Goal: Feedback & Contribution: Leave review/rating

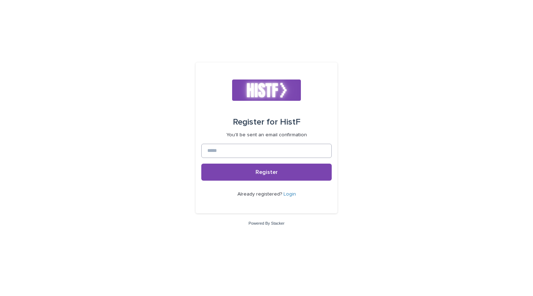
drag, startPoint x: 237, startPoint y: 142, endPoint x: 233, endPoint y: 149, distance: 8.5
click at [233, 149] on form "Register for HistF You'll be sent an email confirmation Register Already regist…" at bounding box center [266, 138] width 131 height 140
click at [233, 149] on input at bounding box center [266, 151] width 131 height 14
type input "**********"
click at [201, 163] on button "Register" at bounding box center [266, 171] width 131 height 17
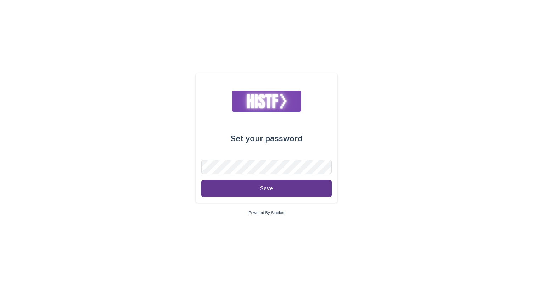
click at [277, 183] on button "Save" at bounding box center [266, 188] width 131 height 17
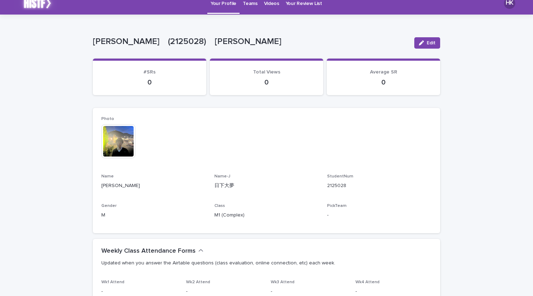
scroll to position [9, 0]
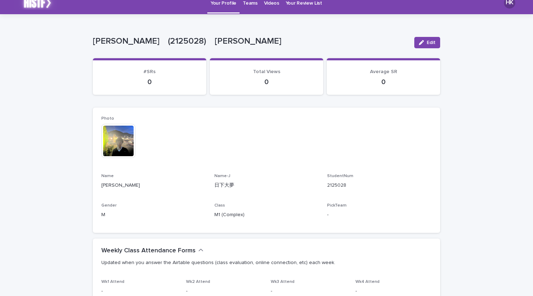
click at [266, 8] on link "Videos" at bounding box center [272, 2] width 22 height 22
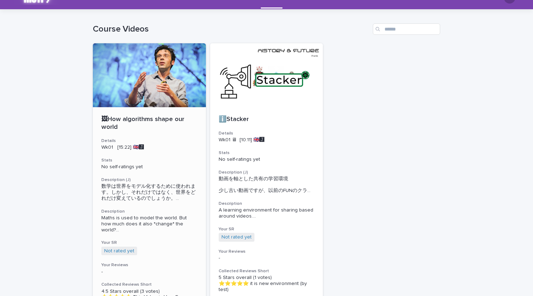
scroll to position [13, 0]
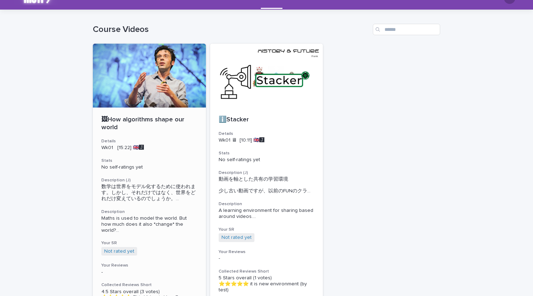
click at [178, 96] on div at bounding box center [149, 76] width 113 height 64
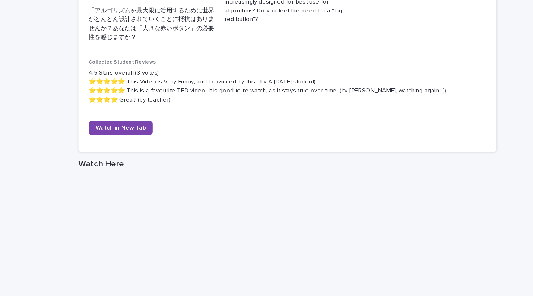
scroll to position [349, 0]
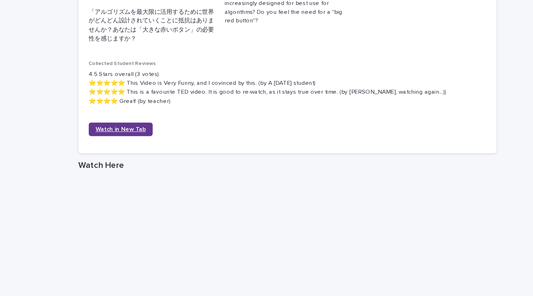
click at [137, 133] on link "Watch in New Tab" at bounding box center [127, 129] width 53 height 11
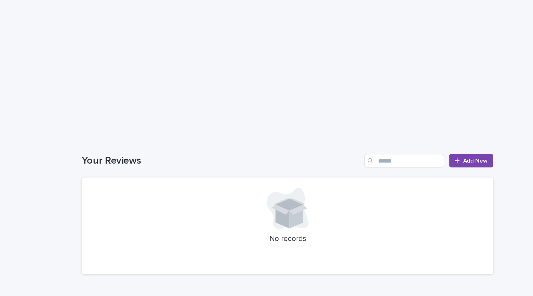
scroll to position [592, 0]
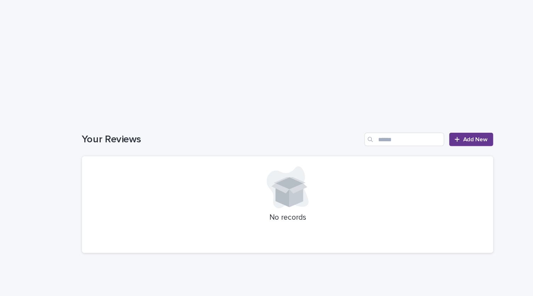
click at [420, 140] on span "Add New" at bounding box center [425, 139] width 21 height 5
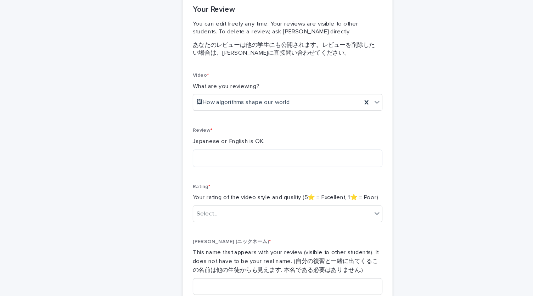
scroll to position [76, 0]
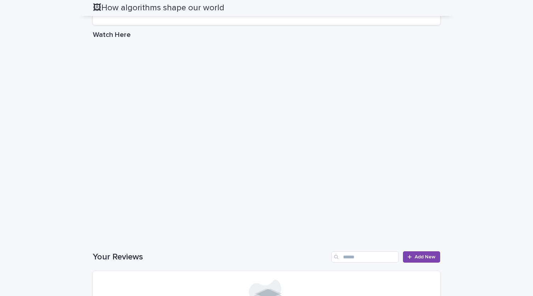
scroll to position [470, 0]
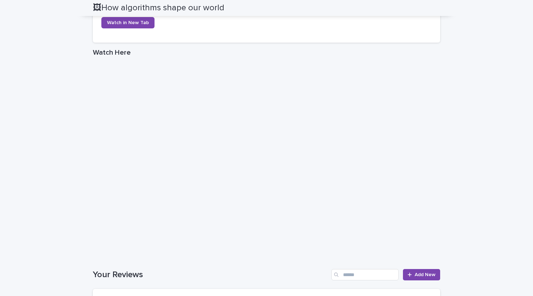
scroll to position [457, 0]
drag, startPoint x: 423, startPoint y: 184, endPoint x: 449, endPoint y: 135, distance: 55.5
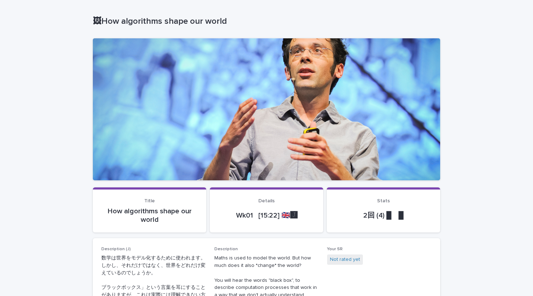
scroll to position [0, 0]
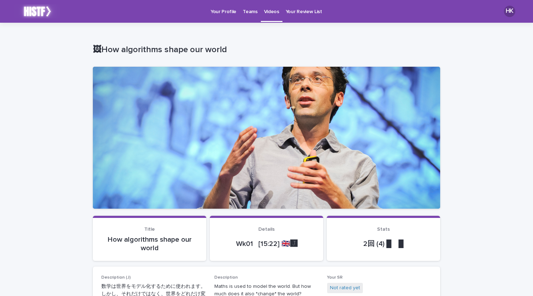
click at [264, 13] on p "Videos" at bounding box center [271, 7] width 15 height 15
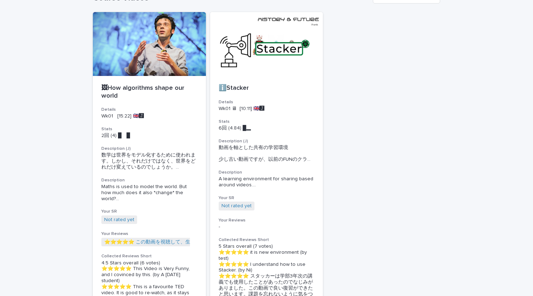
scroll to position [46, 0]
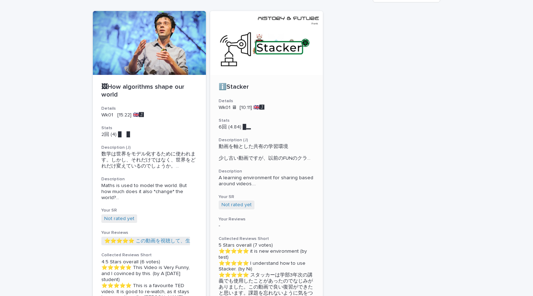
click at [282, 65] on div at bounding box center [266, 43] width 113 height 64
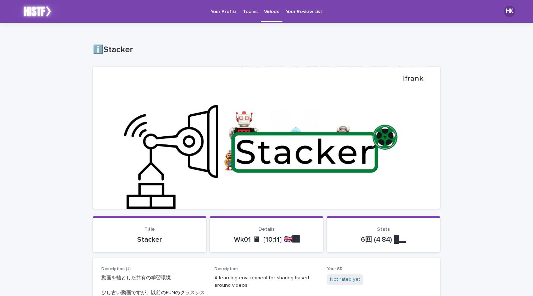
click at [244, 16] on link "Teams" at bounding box center [250, 11] width 21 height 22
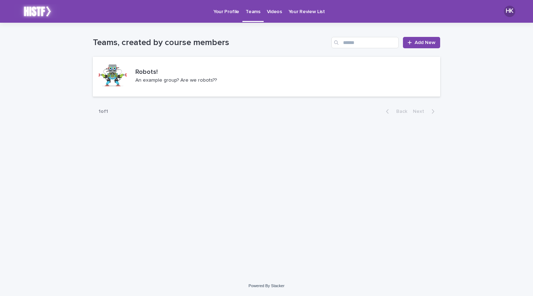
click at [273, 13] on p "Videos" at bounding box center [274, 7] width 15 height 15
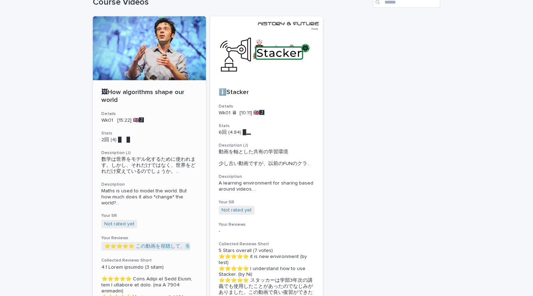
scroll to position [41, 0]
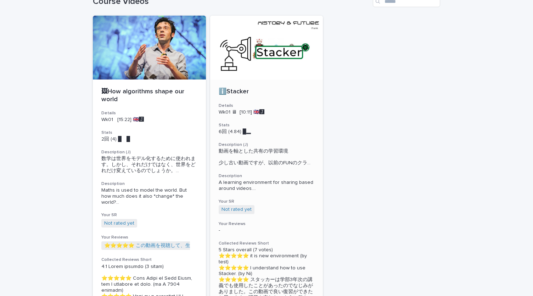
click at [256, 71] on div at bounding box center [266, 48] width 113 height 64
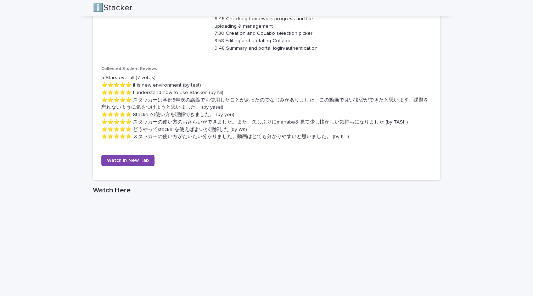
scroll to position [366, 0]
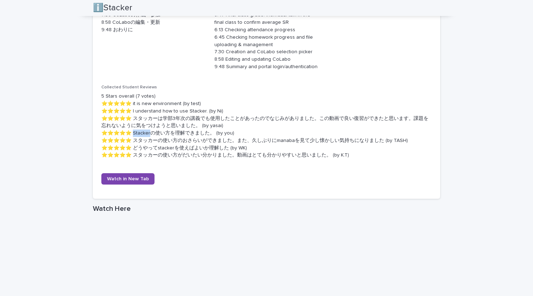
drag, startPoint x: 134, startPoint y: 132, endPoint x: 150, endPoint y: 133, distance: 15.6
click at [150, 133] on p "5 Stars overall (7 votes) ⭐️⭐️⭐️⭐️⭐️ it is new environment (by test) ⭐️⭐️⭐️⭐️⭐️…" at bounding box center [266, 126] width 331 height 66
copy p "Stacker"
click at [134, 182] on link "Watch in New Tab" at bounding box center [127, 178] width 53 height 11
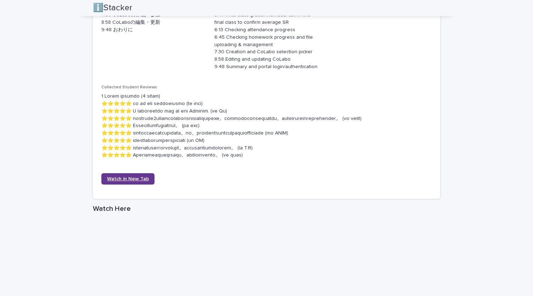
scroll to position [355, 0]
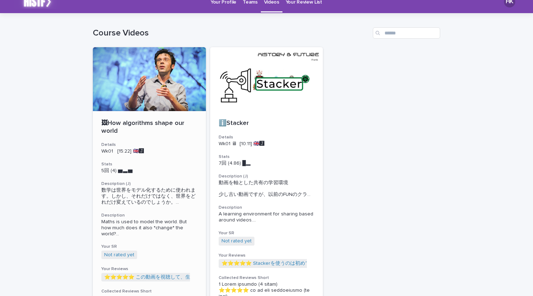
scroll to position [10, 0]
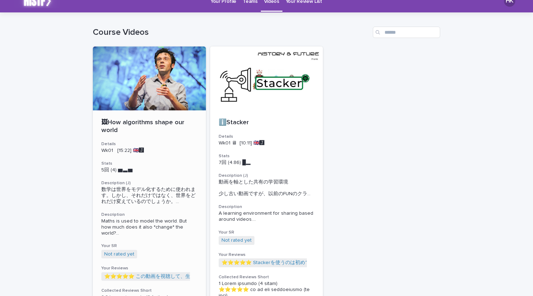
click at [138, 85] on div at bounding box center [149, 78] width 113 height 64
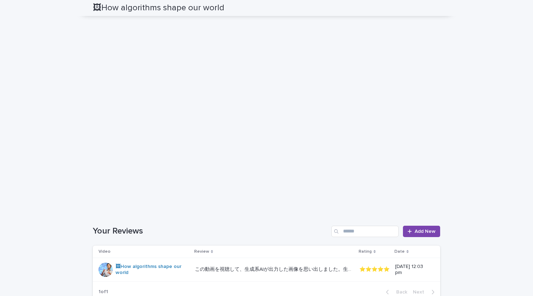
scroll to position [522, 0]
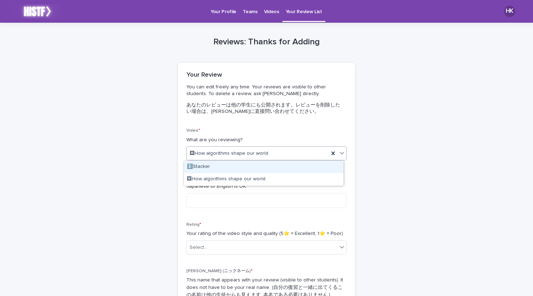
click at [256, 157] on div "🖼How algorithms shape our world" at bounding box center [258, 154] width 142 height 12
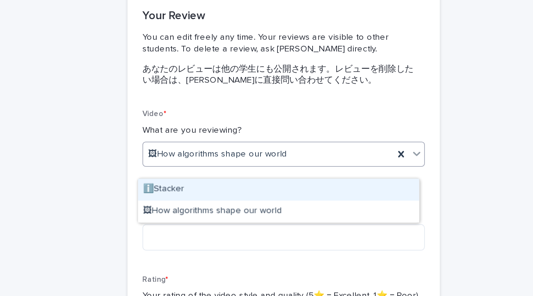
scroll to position [8, 0]
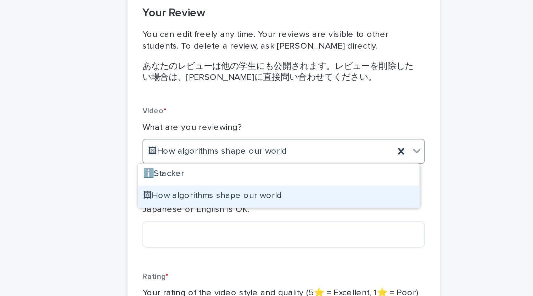
click at [248, 168] on div "🖼How algorithms shape our world" at bounding box center [264, 171] width 160 height 12
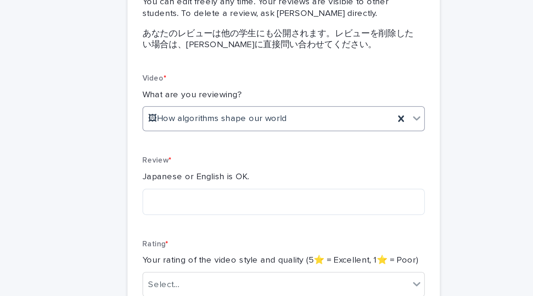
scroll to position [28, 0]
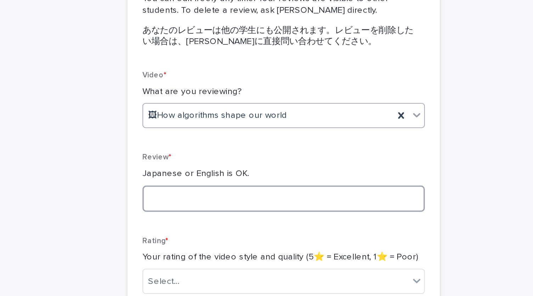
click at [248, 168] on textarea at bounding box center [267, 172] width 160 height 15
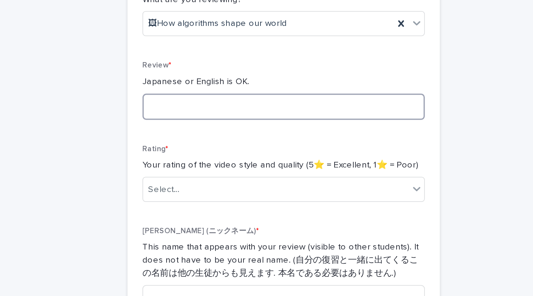
scroll to position [81, 0]
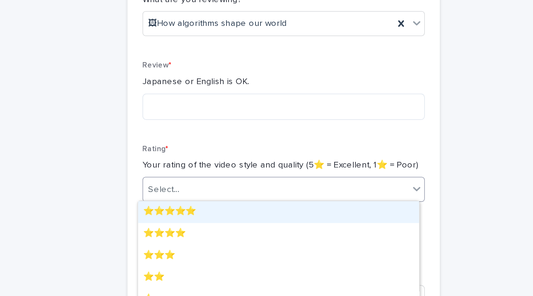
click at [247, 166] on div "Select..." at bounding box center [262, 167] width 151 height 12
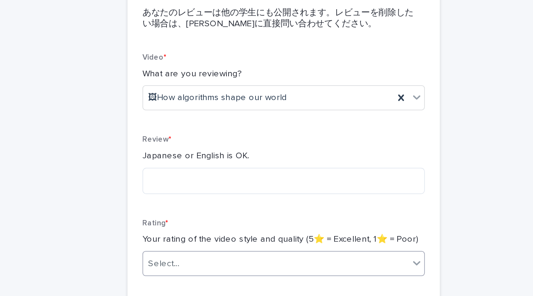
scroll to position [22, 0]
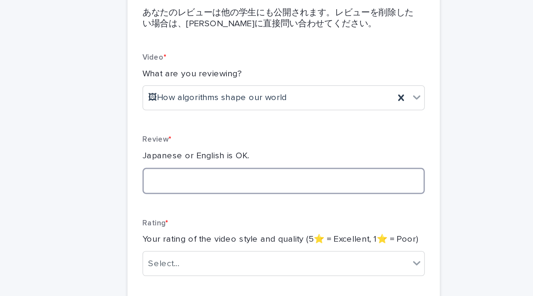
click at [251, 173] on textarea at bounding box center [267, 178] width 160 height 15
type textarea "*"
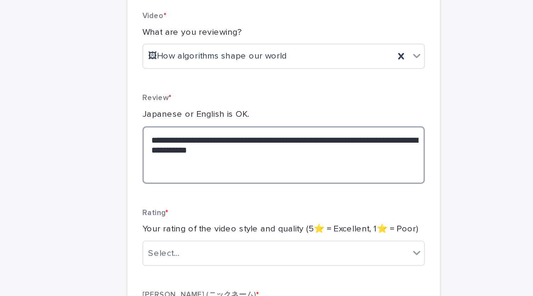
scroll to position [38, 0]
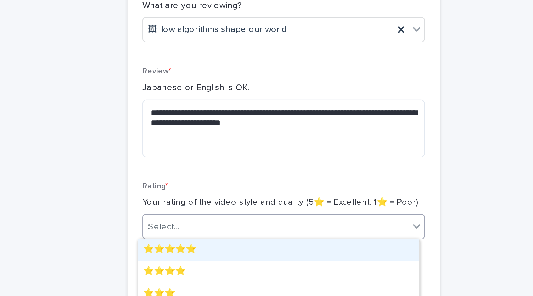
click at [243, 218] on div "Rating * Your rating of the video style and quality (5⭐️ = Excellent, 1⭐️ = Poo…" at bounding box center [267, 221] width 160 height 38
click at [216, 237] on div "⭐️⭐️⭐️⭐️⭐️" at bounding box center [264, 240] width 160 height 12
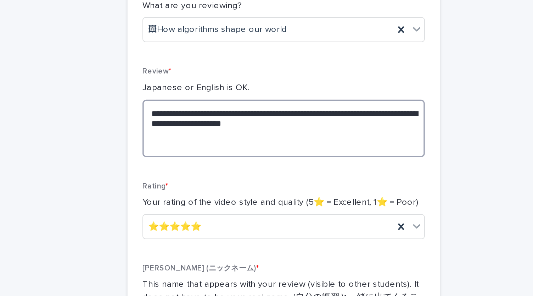
click at [265, 184] on textarea "**********" at bounding box center [267, 171] width 160 height 33
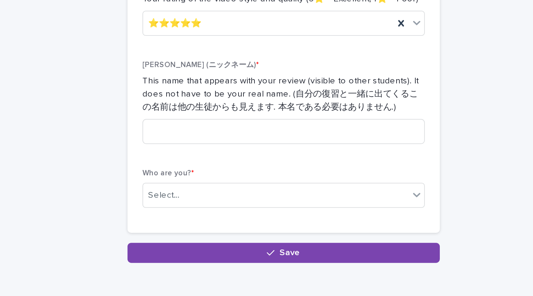
scroll to position [140, 0]
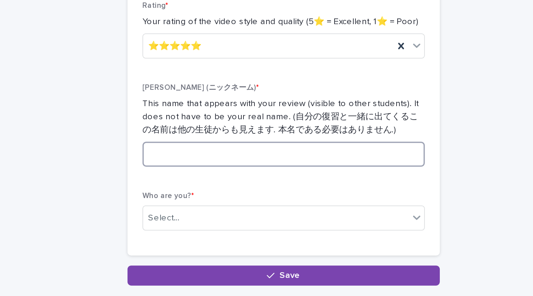
click at [262, 187] on input at bounding box center [267, 186] width 160 height 14
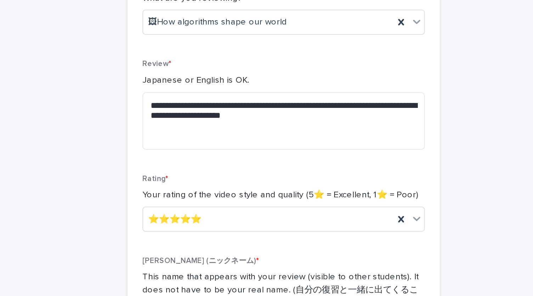
scroll to position [34, 0]
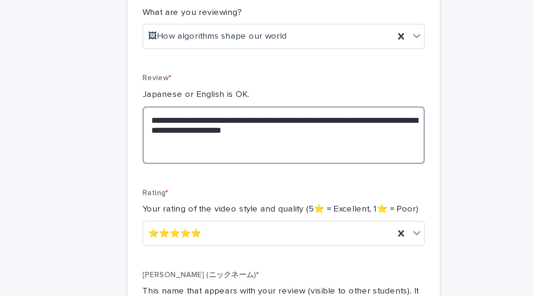
click at [270, 185] on textarea "**********" at bounding box center [267, 175] width 160 height 33
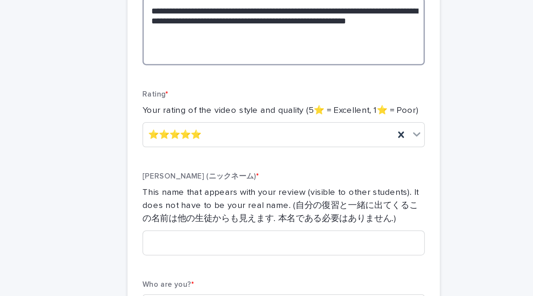
scroll to position [99, 0]
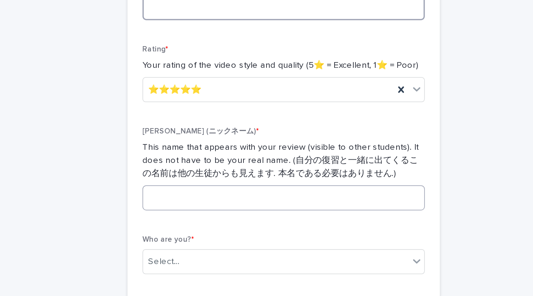
type textarea "**********"
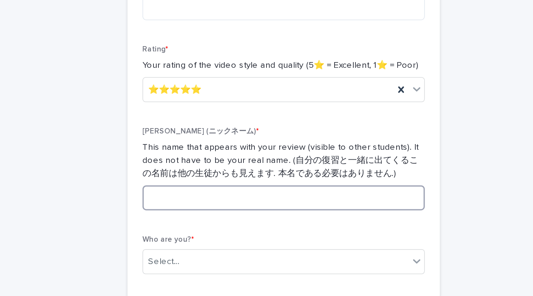
click at [241, 234] on input at bounding box center [267, 234] width 160 height 14
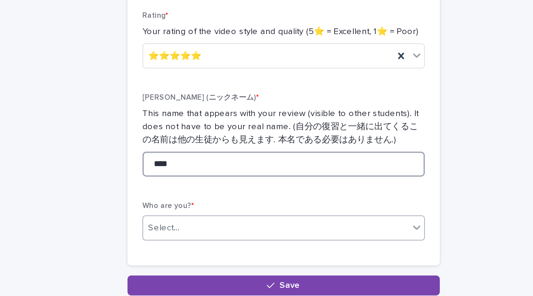
scroll to position [118, 0]
type input "****"
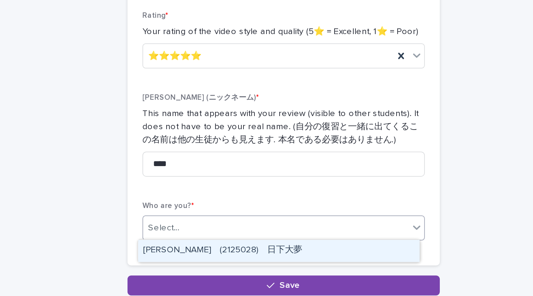
click at [222, 250] on div "Select..." at bounding box center [262, 251] width 151 height 12
click at [220, 264] on div "Hiromu Kusaka　(2125028)　日下大夢" at bounding box center [264, 263] width 160 height 12
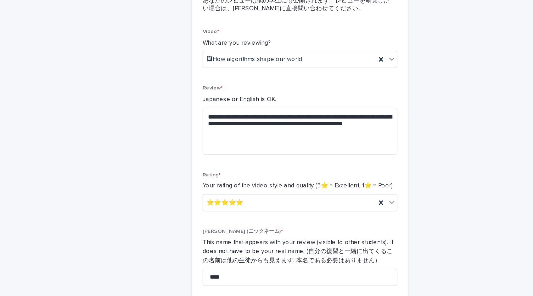
scroll to position [166, 0]
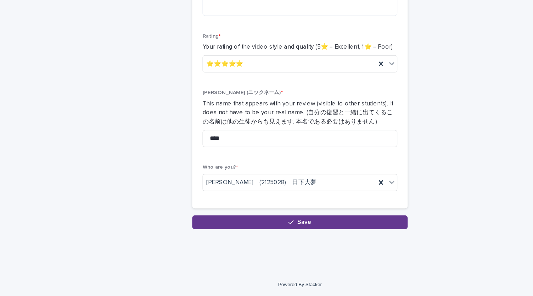
click at [248, 233] on button "Save" at bounding box center [266, 234] width 177 height 11
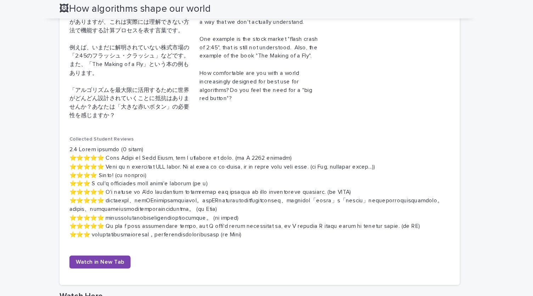
scroll to position [420, 0]
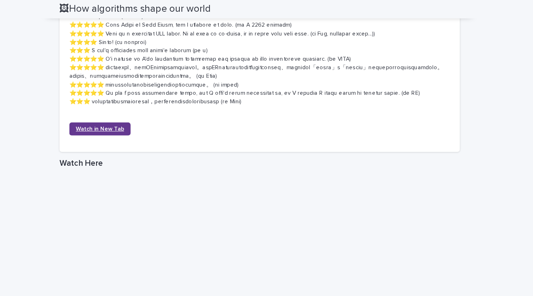
click at [142, 115] on link "Watch in New Tab" at bounding box center [127, 111] width 53 height 11
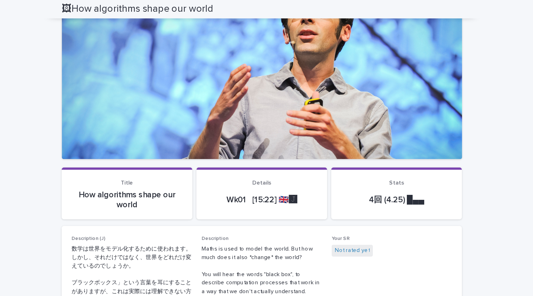
scroll to position [0, 0]
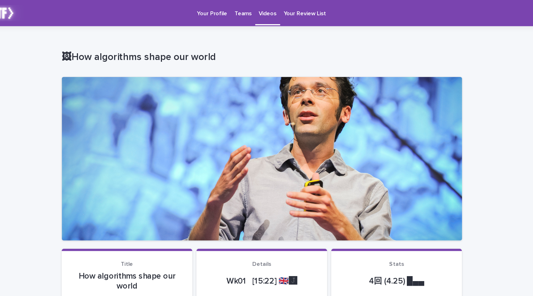
click at [264, 9] on p "Videos" at bounding box center [271, 7] width 15 height 15
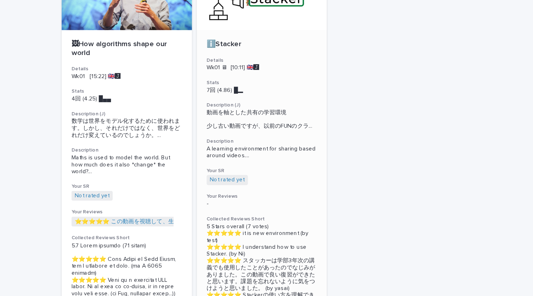
scroll to position [155, 0]
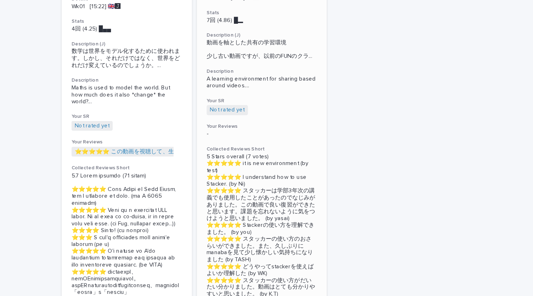
click at [278, 90] on div "ℹ️Stacker Details Wk01 🖥 [10:11] 🇬🇧🅹️ Stats 7回 (4.86) █▂　　　 Description (J) 動画を…" at bounding box center [266, 116] width 113 height 301
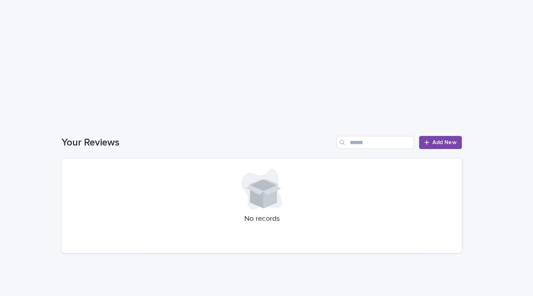
scroll to position [658, 0]
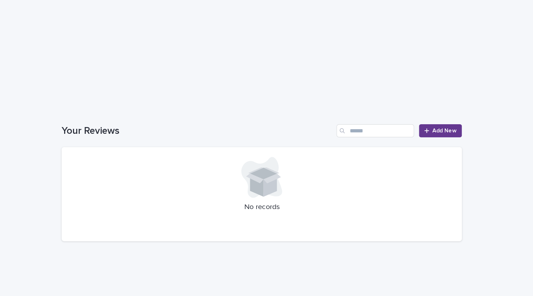
click at [421, 138] on span "Add New" at bounding box center [425, 139] width 21 height 5
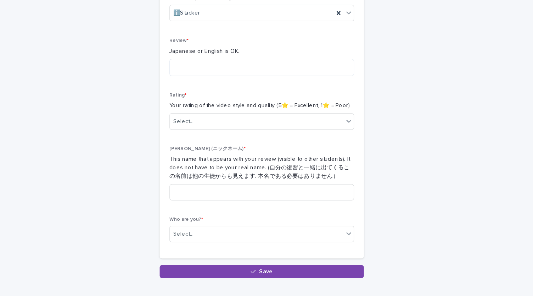
scroll to position [84, 0]
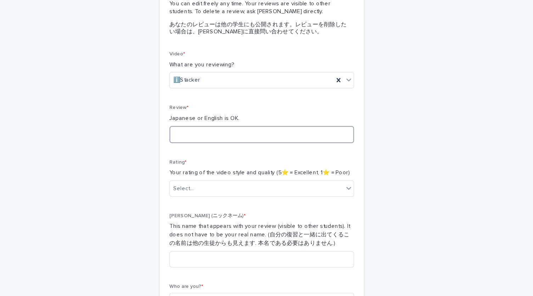
click at [232, 114] on textarea at bounding box center [267, 116] width 160 height 15
paste textarea "*******"
type textarea "**********"
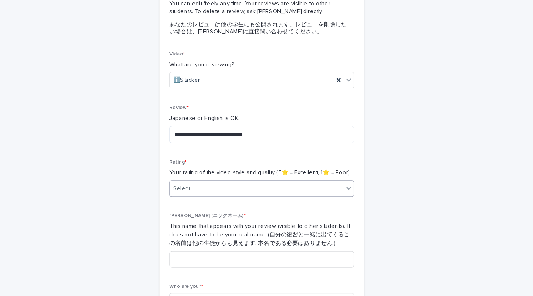
click at [205, 167] on div "Select..." at bounding box center [262, 164] width 151 height 12
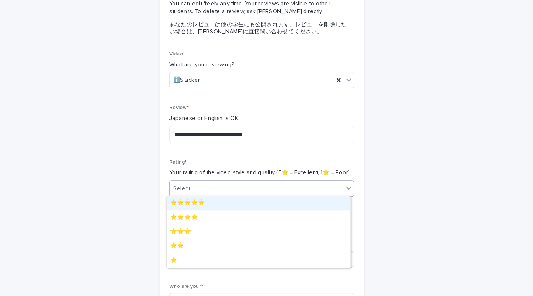
click at [206, 174] on div "⭐️⭐️⭐️⭐️⭐️" at bounding box center [264, 176] width 160 height 12
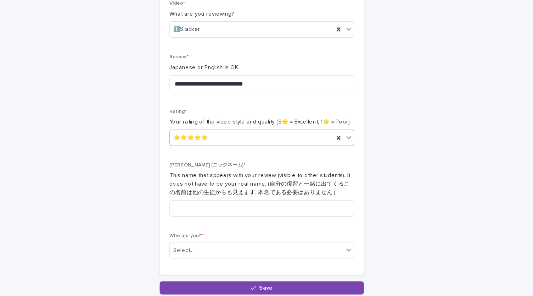
scroll to position [131, 0]
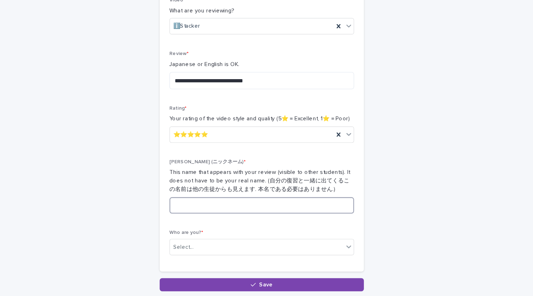
click at [225, 178] on input at bounding box center [267, 178] width 160 height 14
type input "*"
type input "****"
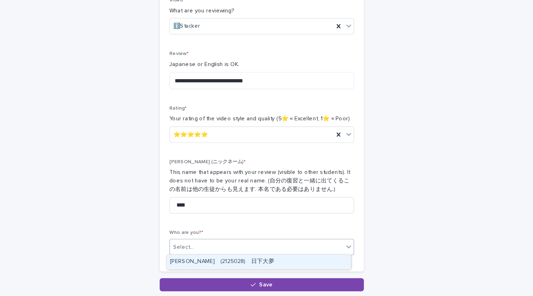
click at [242, 215] on div "Select..." at bounding box center [262, 215] width 151 height 12
click at [235, 227] on div "Hiromu Kusaka　(2125028)　日下大夢" at bounding box center [264, 227] width 160 height 12
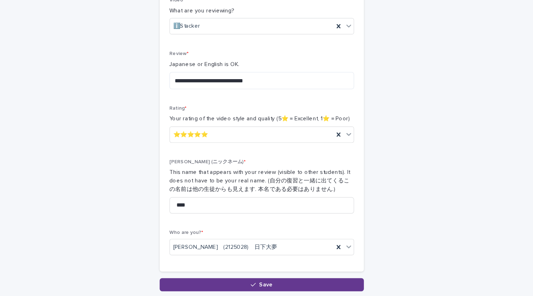
click at [222, 244] on button "Save" at bounding box center [266, 246] width 177 height 11
